Goal: Task Accomplishment & Management: Manage account settings

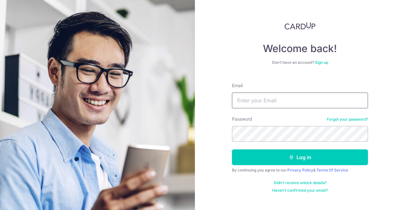
click at [262, 100] on input "Email" at bounding box center [300, 101] width 136 height 16
type input "[PERSON_NAME][EMAIL_ADDRESS][DOMAIN_NAME]"
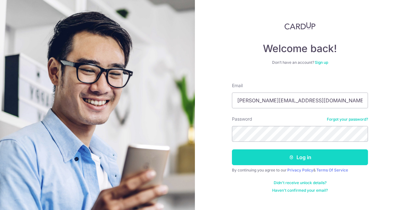
click at [290, 159] on icon "submit" at bounding box center [291, 157] width 5 height 5
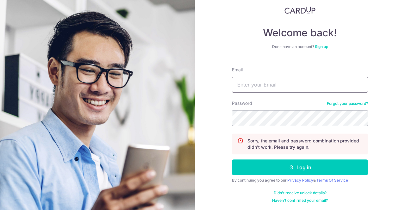
scroll to position [16, 0]
click at [257, 86] on input "Email" at bounding box center [300, 85] width 136 height 16
type input "[PERSON_NAME][EMAIL_ADDRESS][DOMAIN_NAME]"
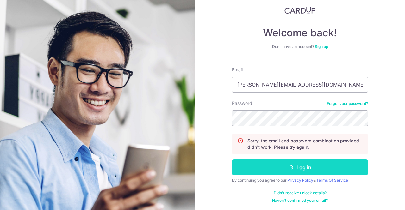
click at [292, 165] on button "Log in" at bounding box center [300, 168] width 136 height 16
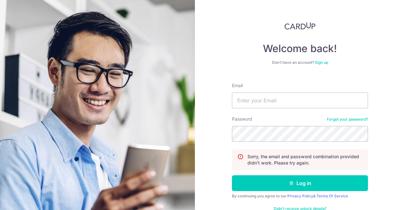
click at [316, 63] on link "Sign up" at bounding box center [321, 62] width 13 height 5
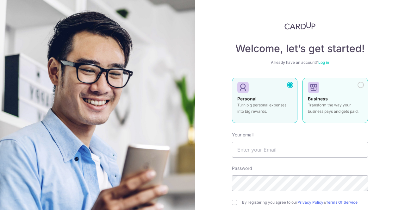
click at [324, 95] on label "Business Transform the way your business pays and gets paid." at bounding box center [334, 101] width 65 height 46
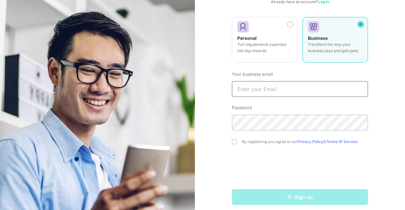
scroll to position [65, 0]
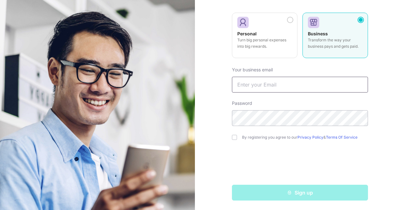
click at [271, 86] on input "text" at bounding box center [300, 85] width 136 height 16
type input "[PERSON_NAME][EMAIL_ADDRESS][DOMAIN_NAME]"
click at [233, 136] on input "checkbox" at bounding box center [234, 137] width 5 height 5
checkbox input "true"
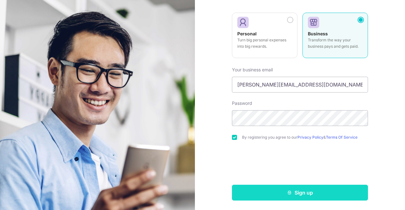
click at [280, 191] on button "Sign up" at bounding box center [300, 193] width 136 height 16
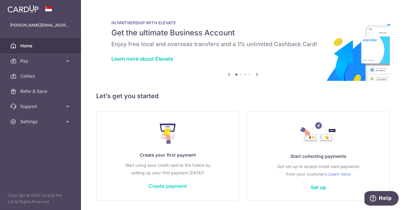
click at [164, 184] on link "Create payment" at bounding box center [167, 186] width 39 height 6
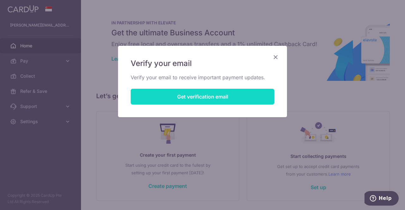
click at [205, 93] on button "Get verification email" at bounding box center [203, 97] width 144 height 16
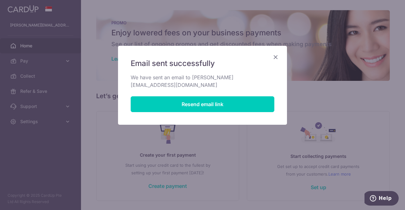
click at [276, 56] on icon "Close" at bounding box center [276, 57] width 8 height 8
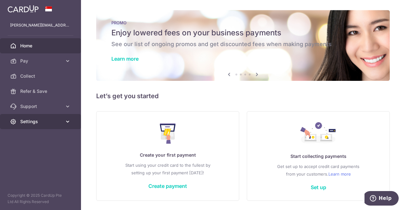
click at [64, 121] on icon at bounding box center [67, 122] width 6 height 6
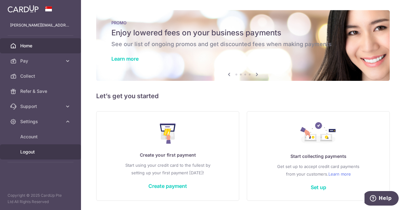
click at [27, 150] on span "Logout" at bounding box center [41, 152] width 42 height 6
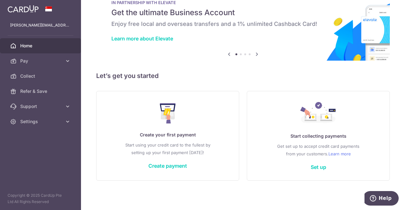
scroll to position [20, 0]
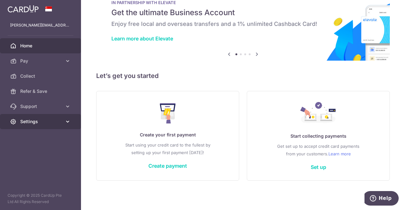
click at [59, 120] on span "Settings" at bounding box center [41, 122] width 42 height 6
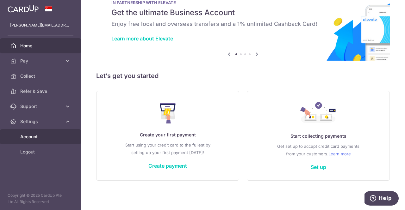
click at [32, 137] on span "Account" at bounding box center [41, 137] width 42 height 6
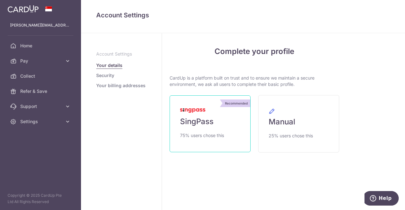
click at [208, 120] on span "SingPass" at bounding box center [197, 122] width 34 height 10
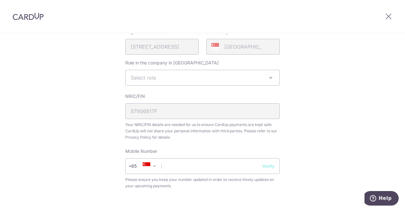
scroll to position [199, 0]
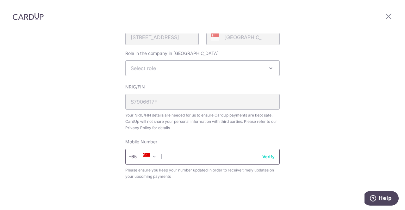
click at [219, 157] on input "text" at bounding box center [202, 157] width 154 height 16
type input "81397979"
click at [266, 154] on button "Verify" at bounding box center [268, 157] width 12 height 6
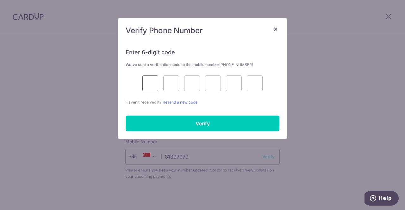
click at [154, 85] on input "text" at bounding box center [150, 84] width 16 height 16
type input "2"
type input "1"
type input "0"
type input "4"
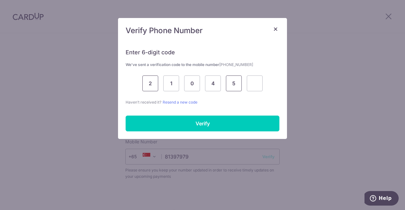
type input "5"
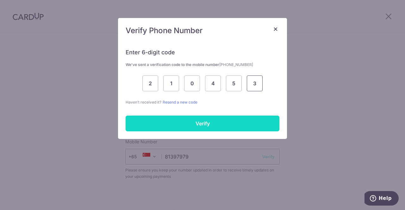
type input "3"
click at [190, 120] on input "Verify" at bounding box center [203, 124] width 154 height 16
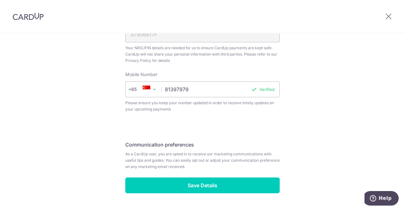
scroll to position [266, 0]
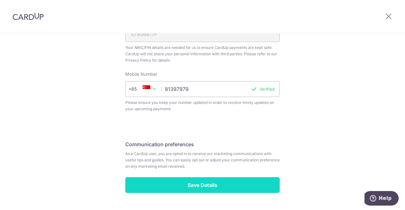
click at [194, 188] on input "Save Details" at bounding box center [202, 185] width 154 height 16
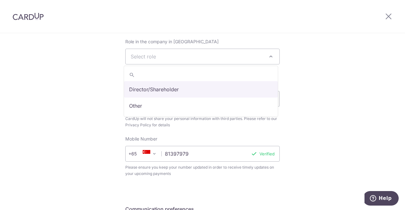
click at [172, 54] on span "Select role" at bounding box center [203, 56] width 154 height 15
select select "director"
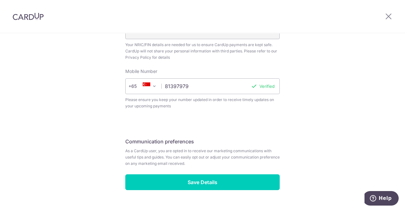
scroll to position [278, 0]
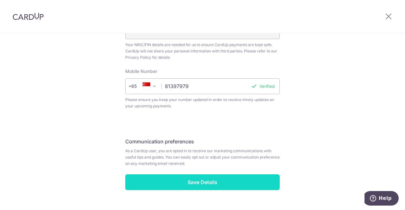
click at [201, 181] on input "Save Details" at bounding box center [202, 183] width 154 height 16
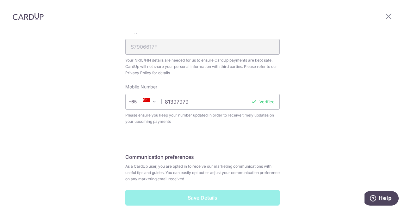
scroll to position [292, 0]
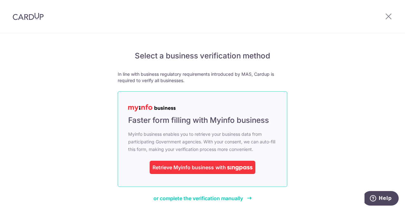
click at [184, 169] on div "Retrieve Myinfo business" at bounding box center [182, 168] width 61 height 8
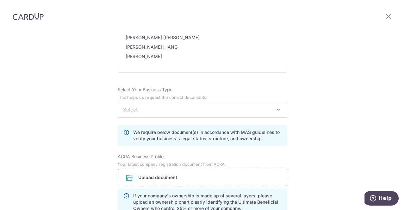
scroll to position [394, 0]
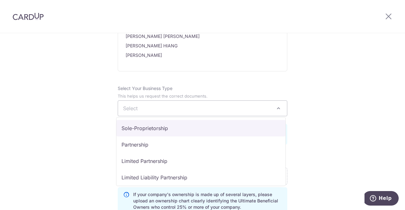
click at [209, 107] on span "Select" at bounding box center [202, 108] width 169 height 15
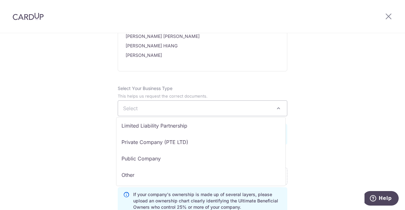
scroll to position [52, 0]
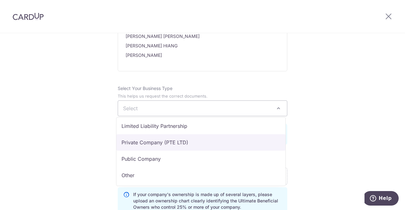
select select "Private Company (PTE LTD)"
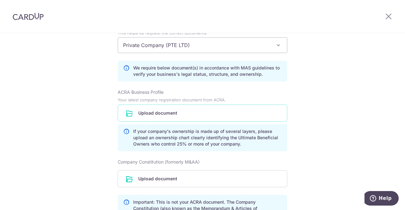
scroll to position [457, 0]
click at [150, 113] on input "file" at bounding box center [202, 114] width 169 height 16
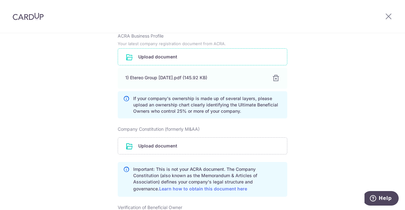
scroll to position [513, 0]
click at [164, 144] on input "file" at bounding box center [202, 146] width 169 height 16
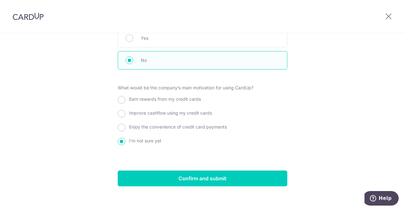
scroll to position [740, 0]
click at [120, 125] on input "Enjoy the convenience of credit card payments" at bounding box center [122, 128] width 8 height 8
radio input "true"
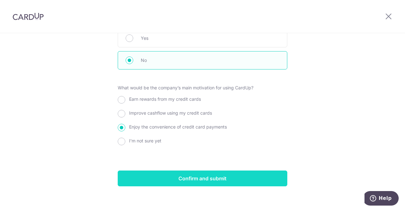
click at [206, 176] on input "Confirm and submit" at bounding box center [202, 179] width 169 height 16
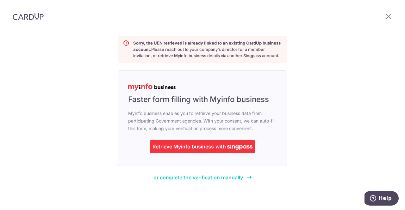
scroll to position [56, 0]
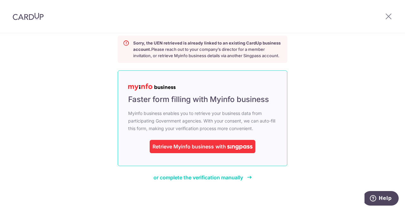
click at [194, 148] on div "Retrieve Myinfo business" at bounding box center [182, 147] width 61 height 8
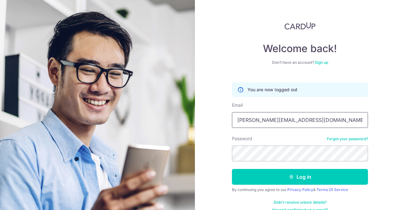
click at [281, 123] on input "[PERSON_NAME][EMAIL_ADDRESS][DOMAIN_NAME]" at bounding box center [300, 120] width 136 height 16
drag, startPoint x: 251, startPoint y: 121, endPoint x: 279, endPoint y: 119, distance: 28.3
click at [279, 119] on input "[PERSON_NAME][EMAIL_ADDRESS][DOMAIN_NAME]" at bounding box center [300, 120] width 136 height 16
type input "nick@elitebizhub.com"
click at [192, 153] on section "Welcome back! Don’t have an account? Sign up You are now logged out Email nick@…" at bounding box center [202, 105] width 405 height 210
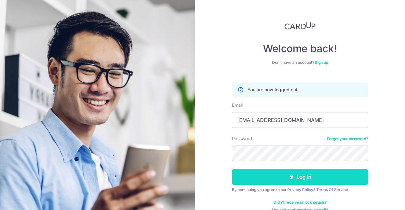
click at [244, 176] on button "Log in" at bounding box center [300, 177] width 136 height 16
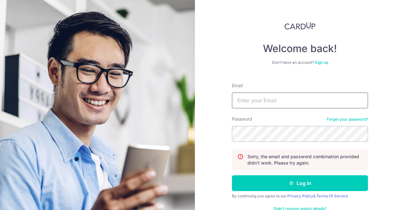
type input "[PERSON_NAME][EMAIL_ADDRESS][DOMAIN_NAME]"
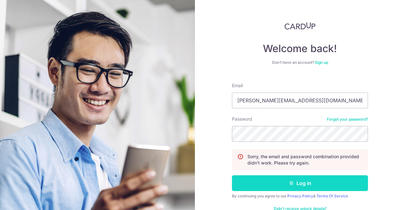
click at [266, 184] on button "Log in" at bounding box center [300, 183] width 136 height 16
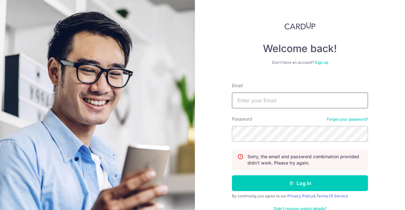
type input "[PERSON_NAME][EMAIL_ADDRESS][DOMAIN_NAME]"
click at [358, 118] on link "Forgot your password?" at bounding box center [347, 119] width 41 height 5
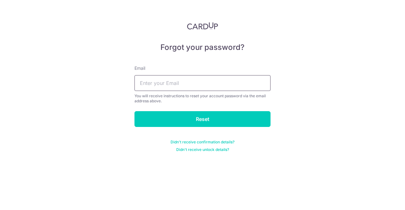
click at [159, 84] on input "text" at bounding box center [202, 83] width 136 height 16
type input "nick@etereomedia.com"
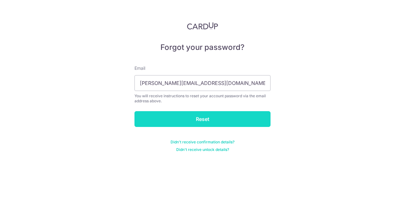
click at [203, 119] on input "Reset" at bounding box center [202, 119] width 136 height 16
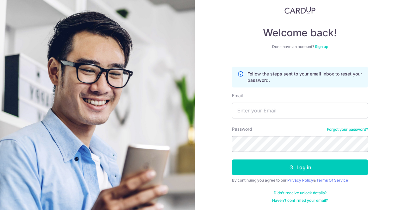
scroll to position [16, 0]
type input "[PERSON_NAME][EMAIL_ADDRESS][DOMAIN_NAME]"
drag, startPoint x: 290, startPoint y: 111, endPoint x: 278, endPoint y: 110, distance: 11.8
click at [278, 110] on input "[PERSON_NAME][EMAIL_ADDRESS][DOMAIN_NAME]" at bounding box center [300, 111] width 136 height 16
click at [339, 127] on link "Forgot your password?" at bounding box center [347, 129] width 41 height 5
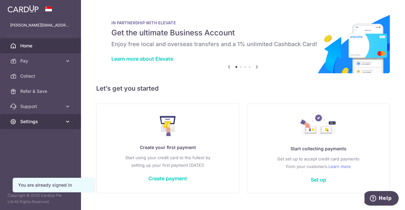
click at [55, 126] on link "Settings" at bounding box center [40, 121] width 81 height 15
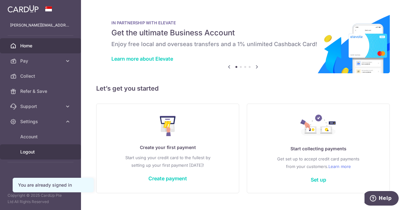
click at [31, 149] on span "Logout" at bounding box center [41, 152] width 42 height 6
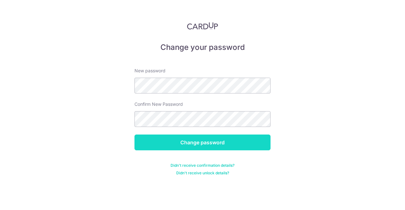
click at [250, 138] on input "Change password" at bounding box center [202, 143] width 136 height 16
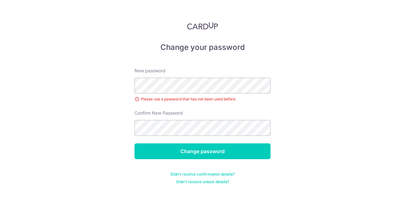
click at [194, 77] on div "New password Please use a password that has not been used before." at bounding box center [202, 85] width 136 height 35
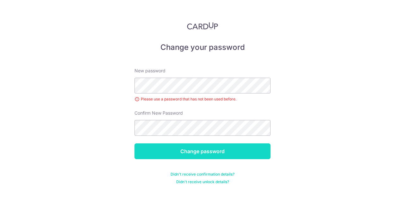
click at [155, 148] on input "Change password" at bounding box center [202, 152] width 136 height 16
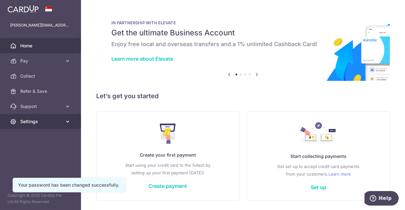
click at [51, 119] on span "Settings" at bounding box center [41, 122] width 42 height 6
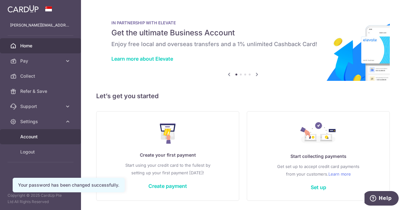
click at [29, 134] on span "Account" at bounding box center [41, 137] width 42 height 6
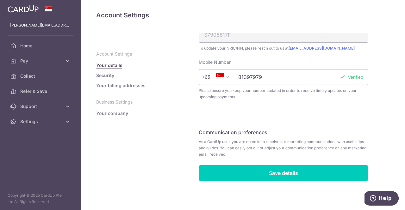
scroll to position [236, 0]
click at [106, 75] on link "Security" at bounding box center [105, 75] width 18 height 6
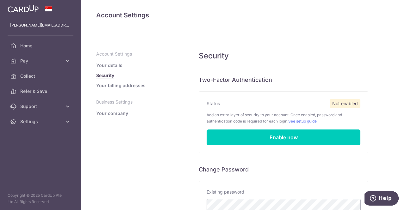
click at [112, 112] on link "Your company" at bounding box center [112, 113] width 32 height 6
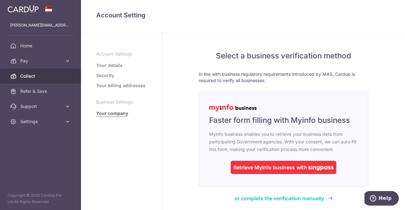
click at [34, 74] on span "Collect" at bounding box center [41, 76] width 42 height 6
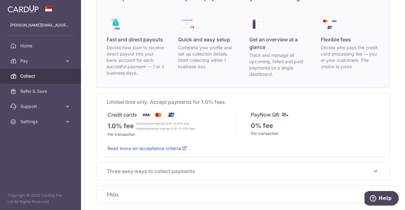
scroll to position [73, 0]
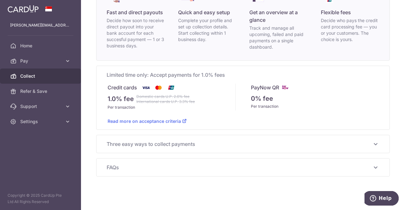
click at [183, 145] on span "Three easy ways to collect payments" at bounding box center [239, 144] width 265 height 8
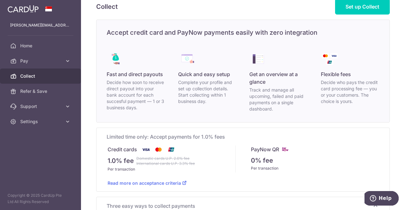
scroll to position [0, 0]
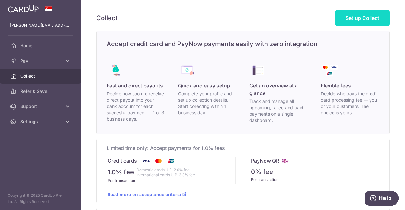
click at [354, 20] on span "Set up Collect" at bounding box center [362, 18] width 34 height 6
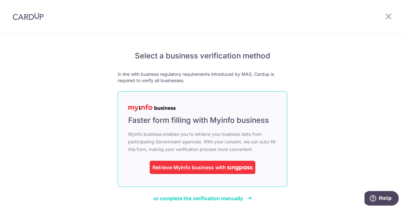
click at [189, 168] on div "Retrieve Myinfo business" at bounding box center [182, 168] width 61 height 8
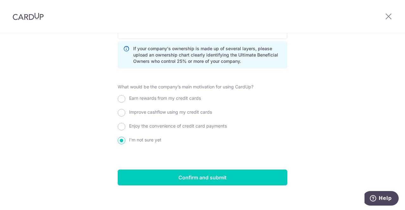
scroll to position [567, 0]
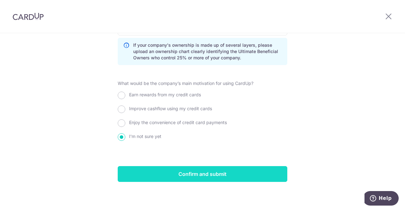
click at [199, 172] on input "Confirm and submit" at bounding box center [202, 174] width 169 height 16
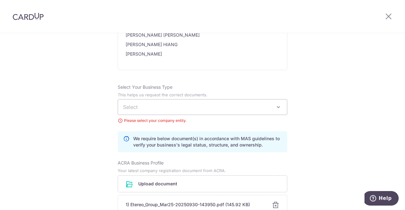
scroll to position [415, 0]
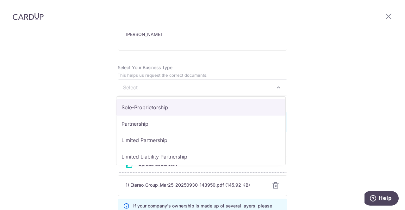
click at [178, 88] on span "Select" at bounding box center [202, 87] width 169 height 15
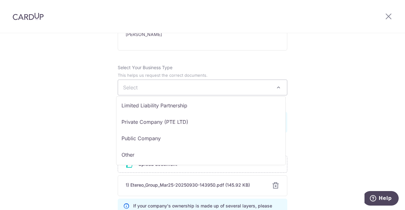
scroll to position [52, 0]
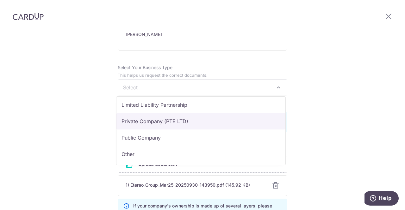
select select "Private Company (PTE LTD)"
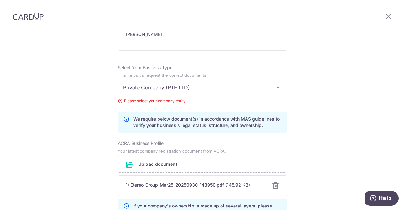
click at [333, 108] on div "Review the company details Company details View all The following details are r…" at bounding box center [202, 85] width 405 height 935
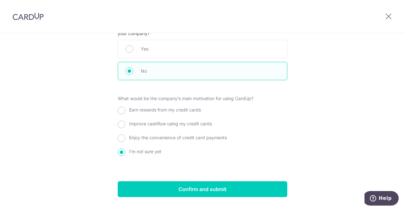
scroll to position [756, 0]
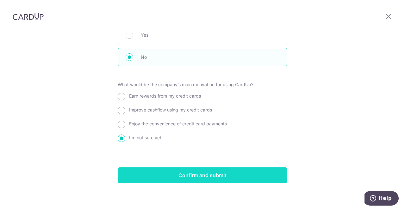
click at [210, 173] on input "Confirm and submit" at bounding box center [202, 176] width 169 height 16
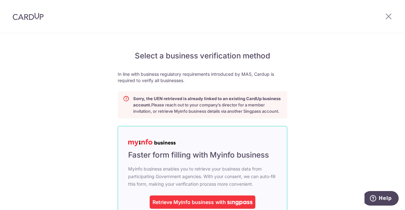
click at [199, 200] on div "Retrieve Myinfo business" at bounding box center [182, 203] width 61 height 8
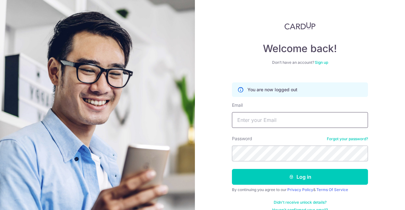
type input "[PERSON_NAME][EMAIL_ADDRESS][DOMAIN_NAME]"
click at [348, 138] on link "Forgot your password?" at bounding box center [347, 139] width 41 height 5
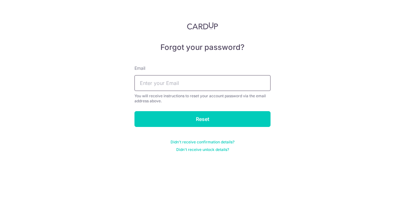
click at [185, 85] on input "text" at bounding box center [202, 83] width 136 height 16
type input "nicktan@elitebizhub.com"
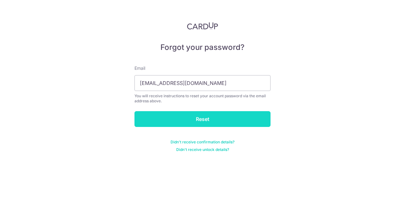
click at [195, 118] on input "Reset" at bounding box center [202, 119] width 136 height 16
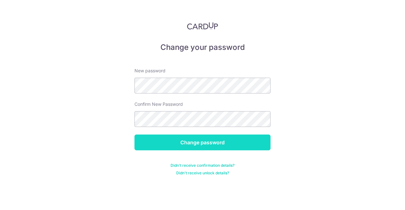
click at [241, 138] on input "Change password" at bounding box center [202, 143] width 136 height 16
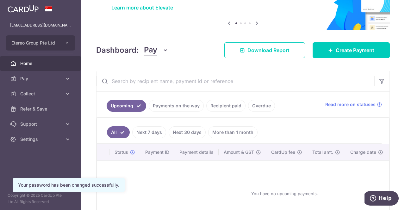
scroll to position [52, 0]
